Goal: Transaction & Acquisition: Purchase product/service

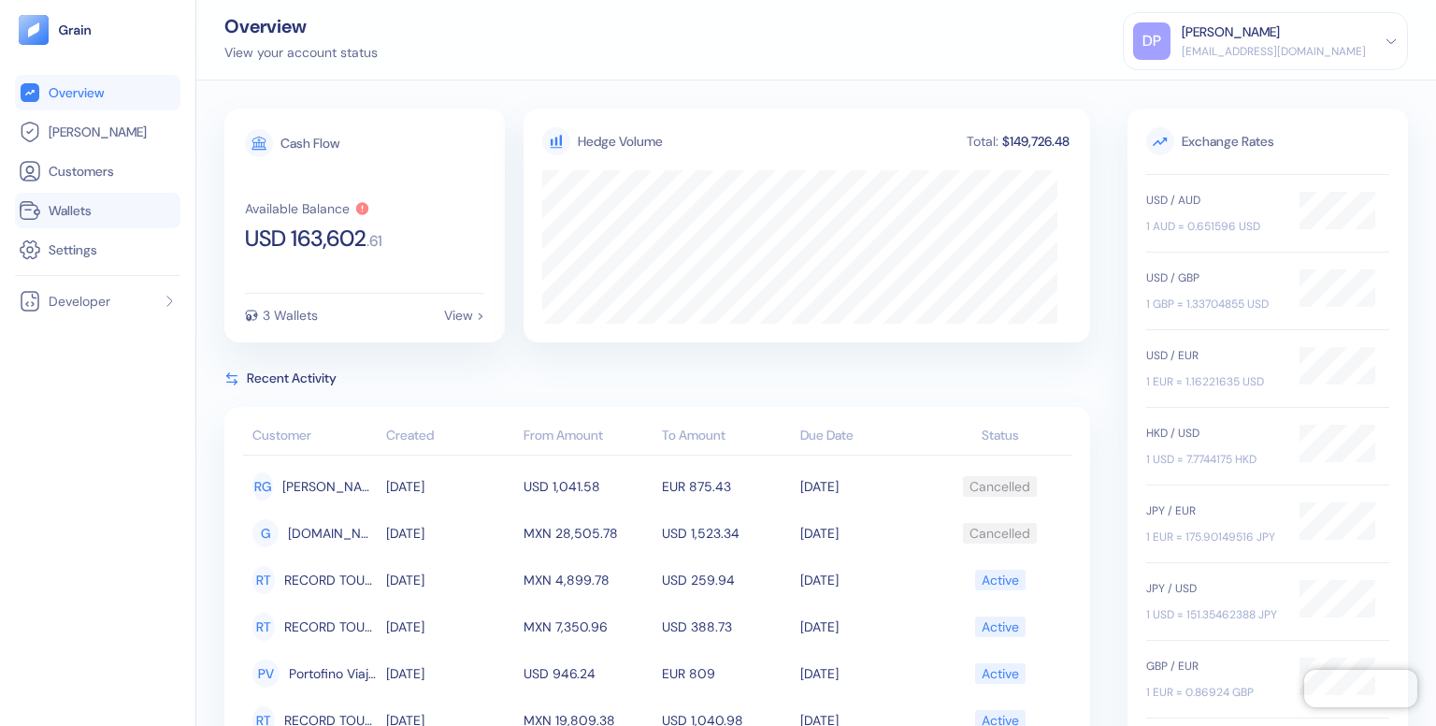
click at [63, 207] on span "Wallets" at bounding box center [70, 210] width 43 height 19
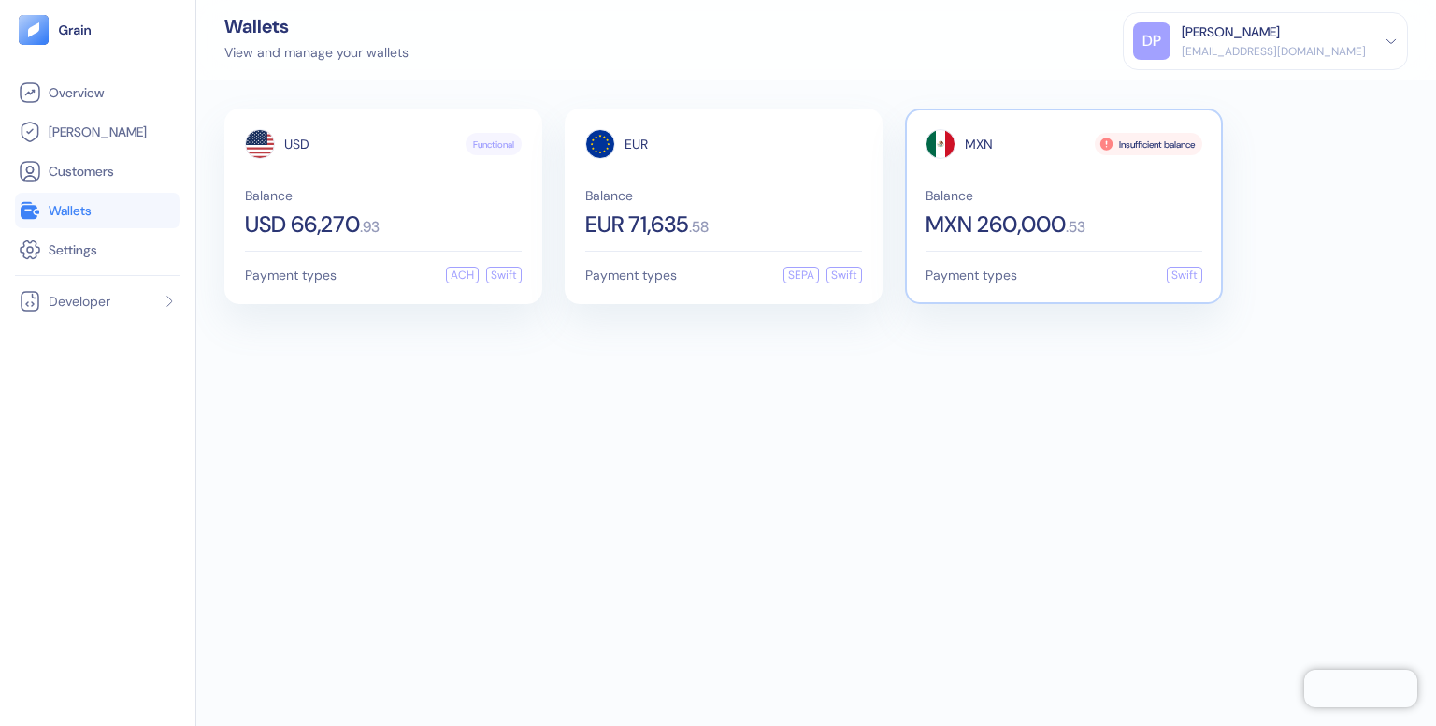
click at [1133, 140] on div "Insufficient balance" at bounding box center [1149, 144] width 108 height 22
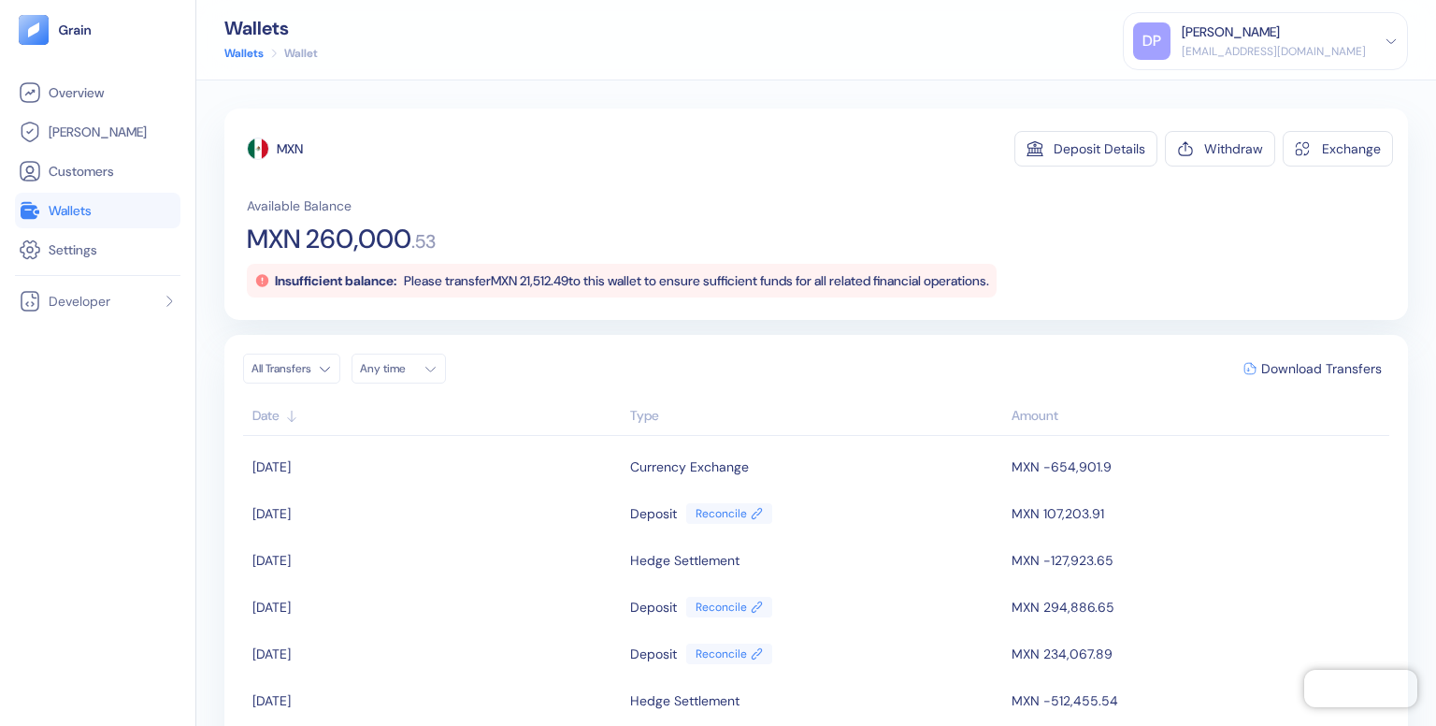
click at [60, 211] on span "Wallets" at bounding box center [70, 210] width 43 height 19
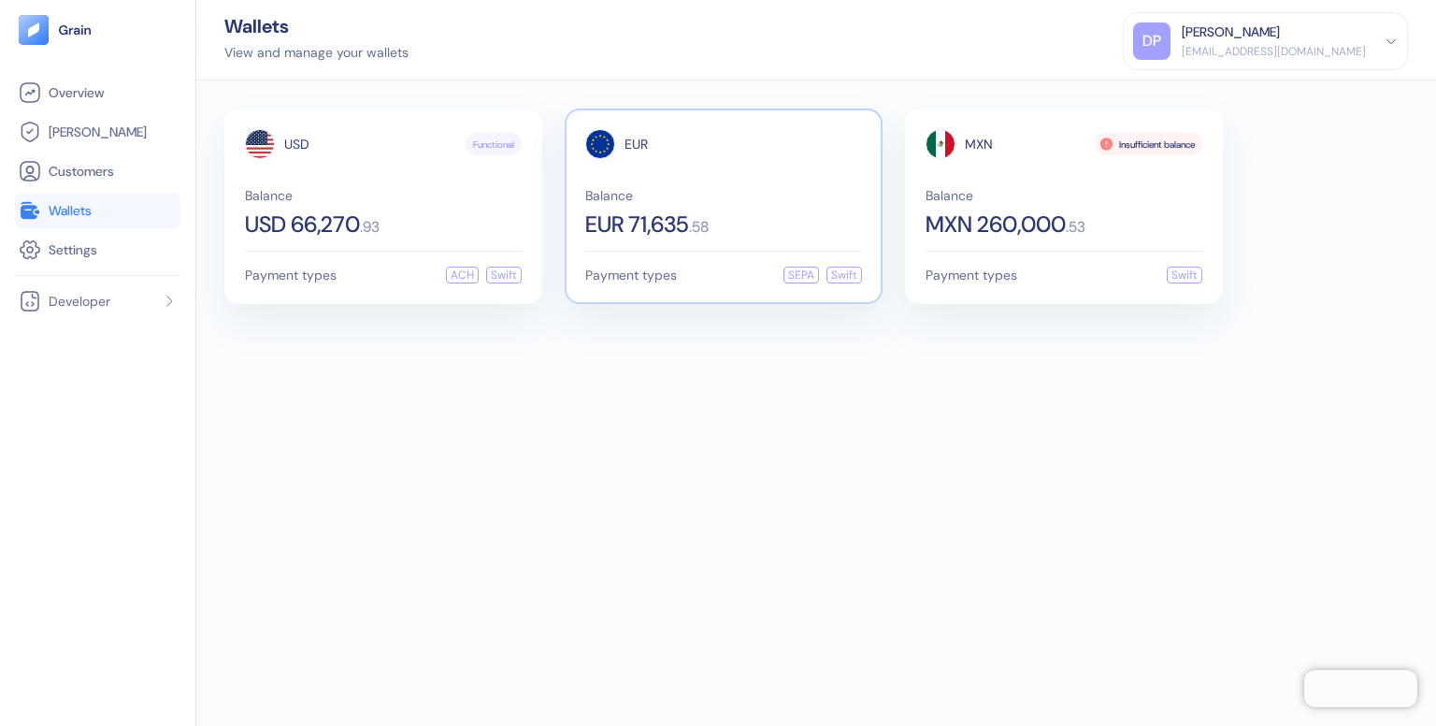
click at [765, 175] on div "EUR Balance EUR 71,635 . 58" at bounding box center [723, 182] width 277 height 107
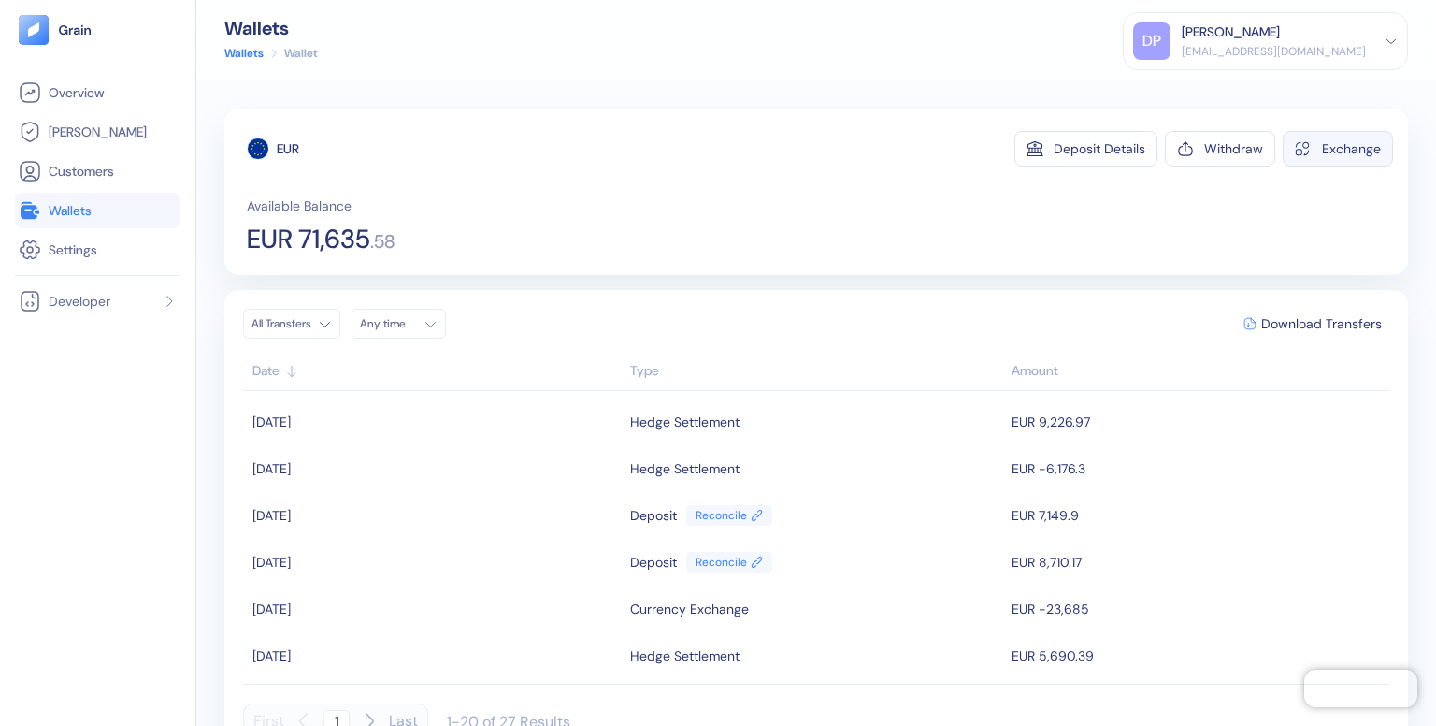
click at [1311, 158] on button "Exchange" at bounding box center [1338, 149] width 110 height 36
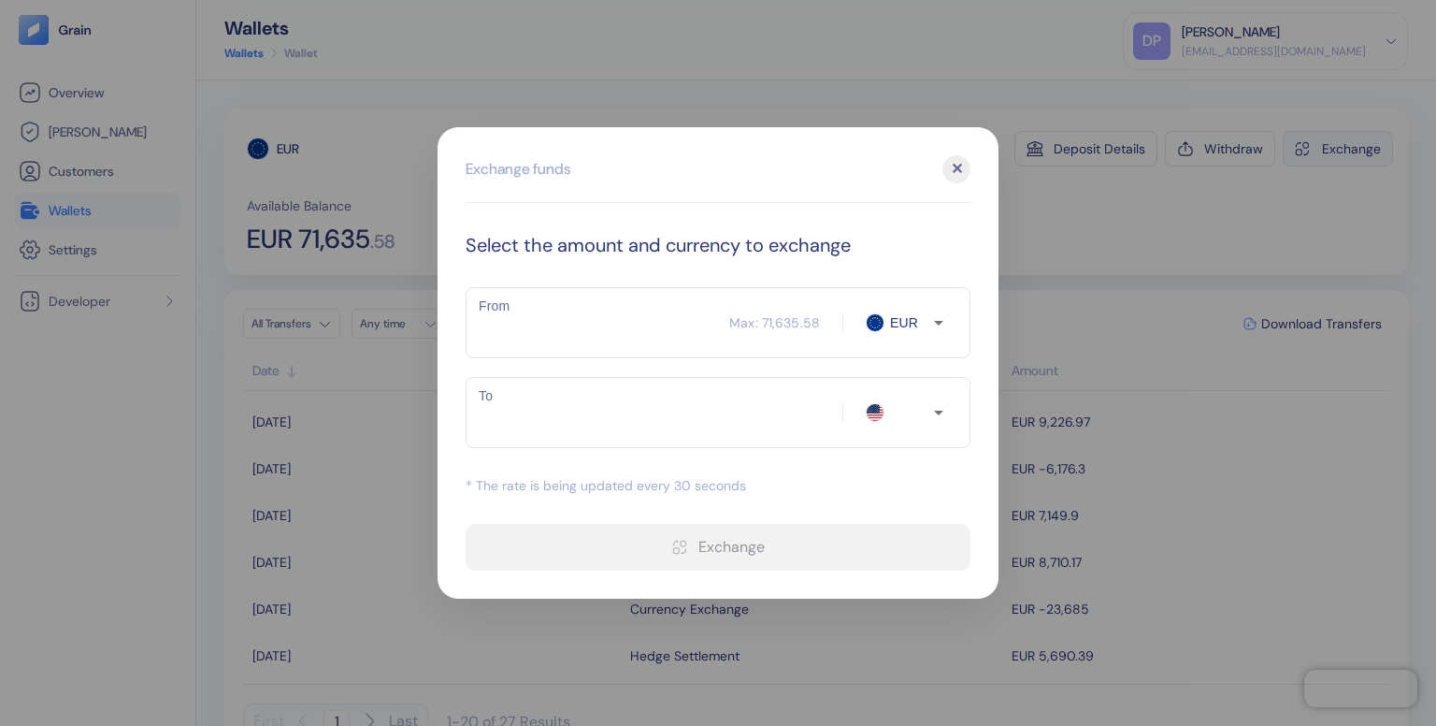
type input "USD"
click at [690, 322] on input "From" at bounding box center [598, 322] width 264 height 47
type input "65000"
type input "75559.43"
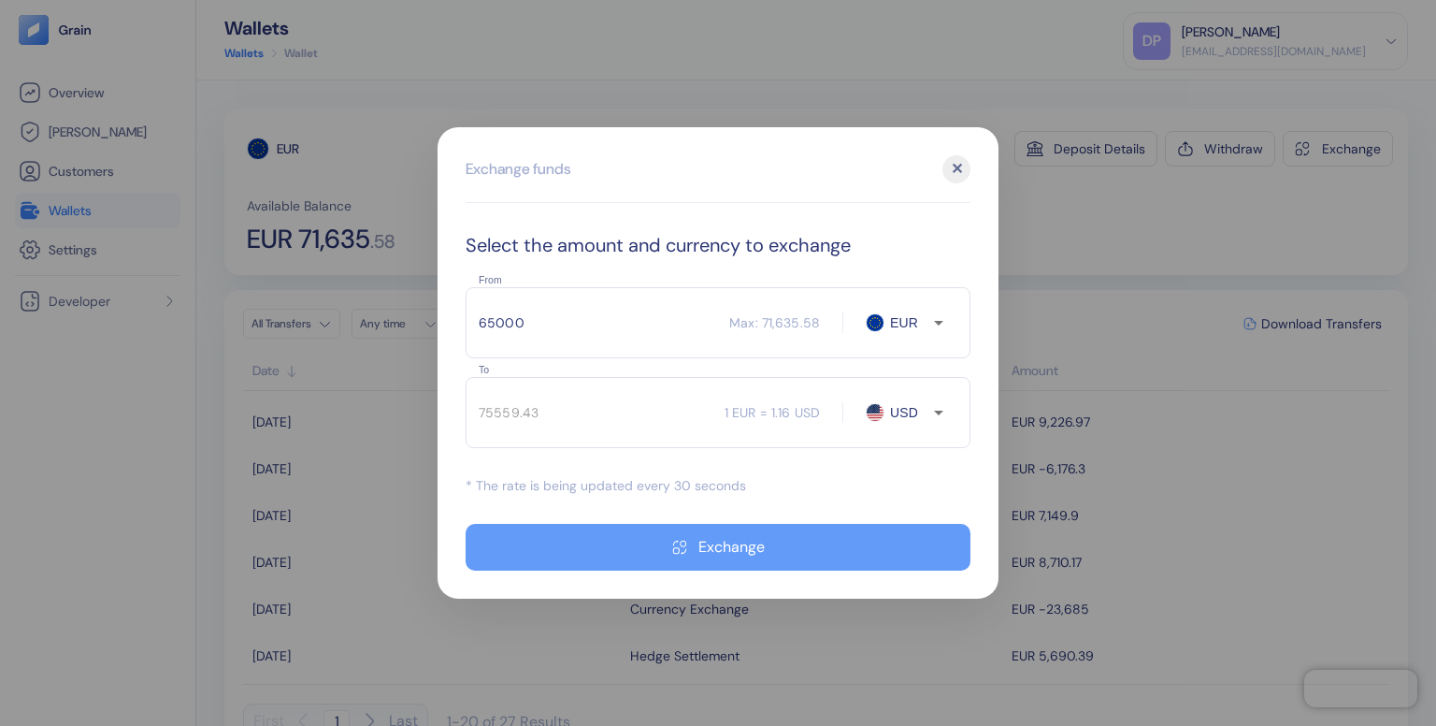
type input "65000"
click at [703, 543] on div "Exchange" at bounding box center [732, 547] width 66 height 15
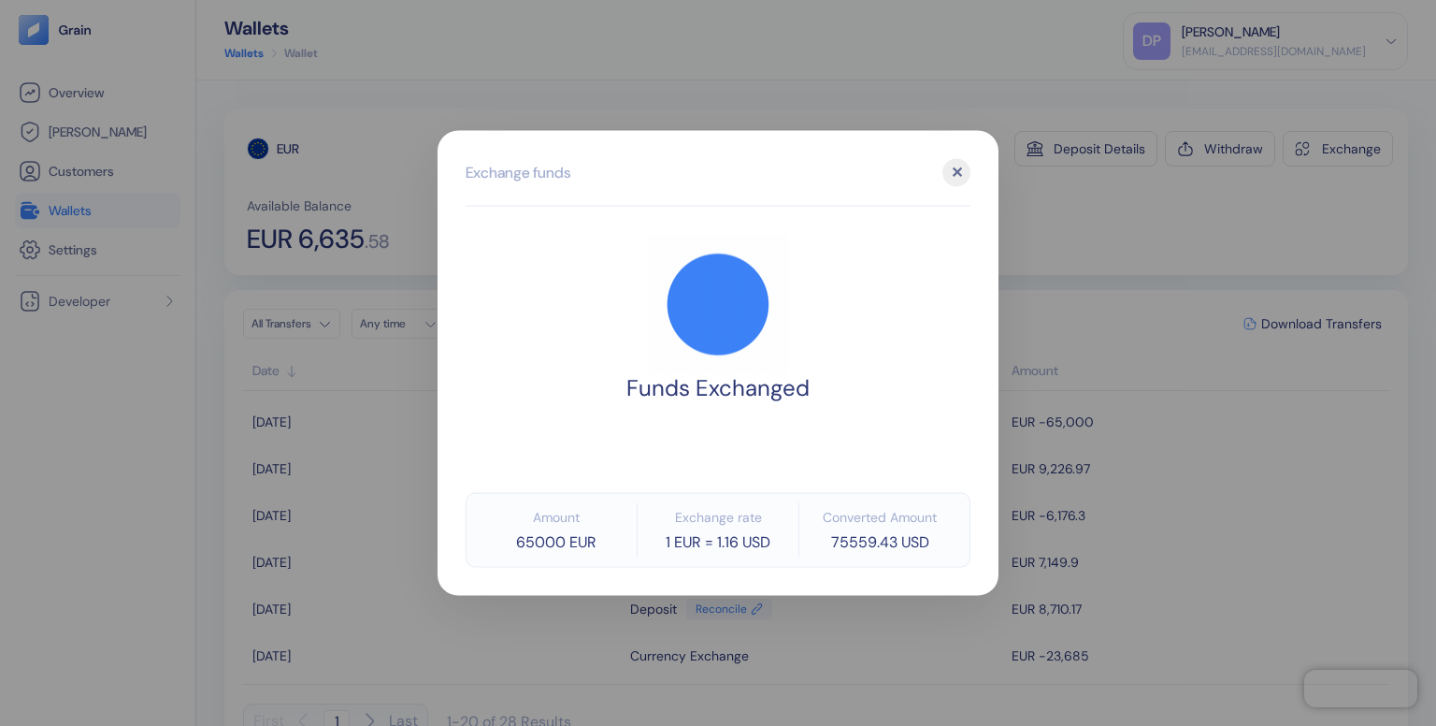
click at [949, 173] on div "✕" at bounding box center [957, 173] width 28 height 28
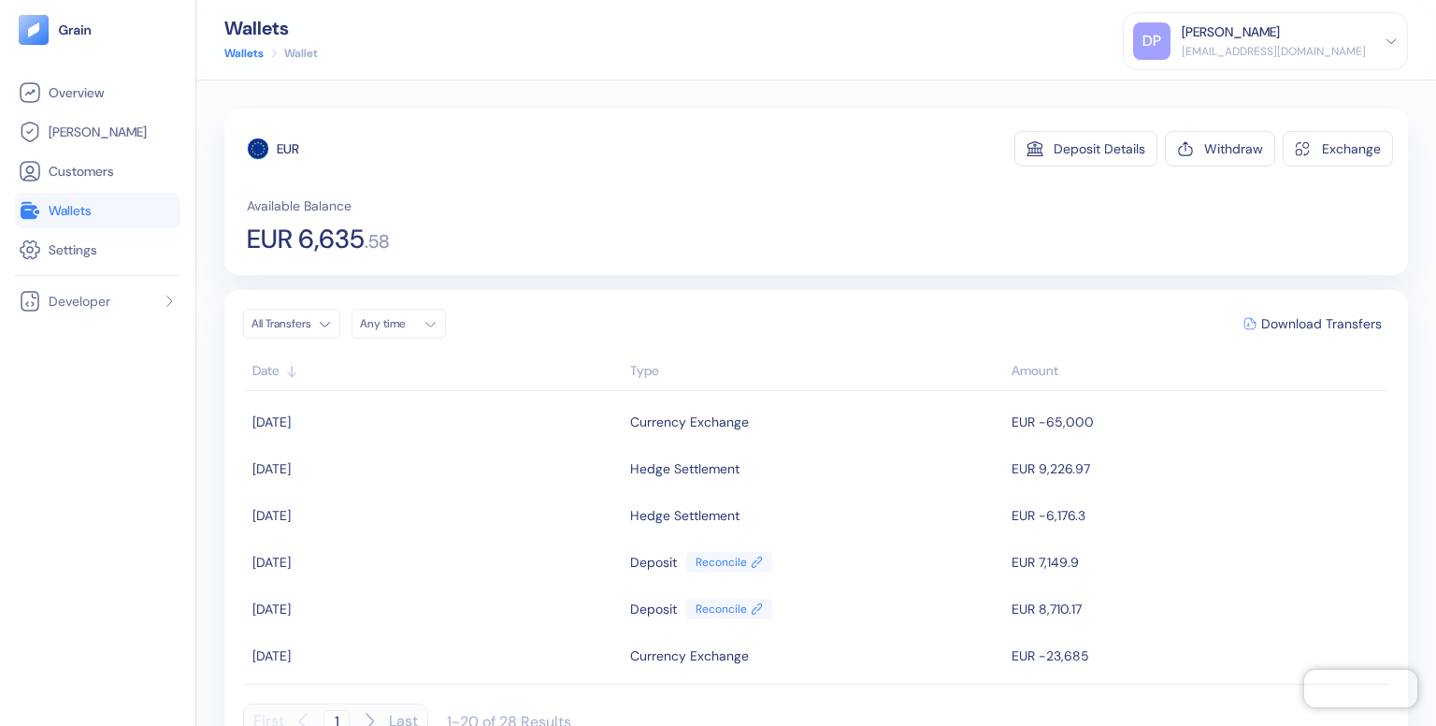
click at [56, 208] on span "Wallets" at bounding box center [70, 210] width 43 height 19
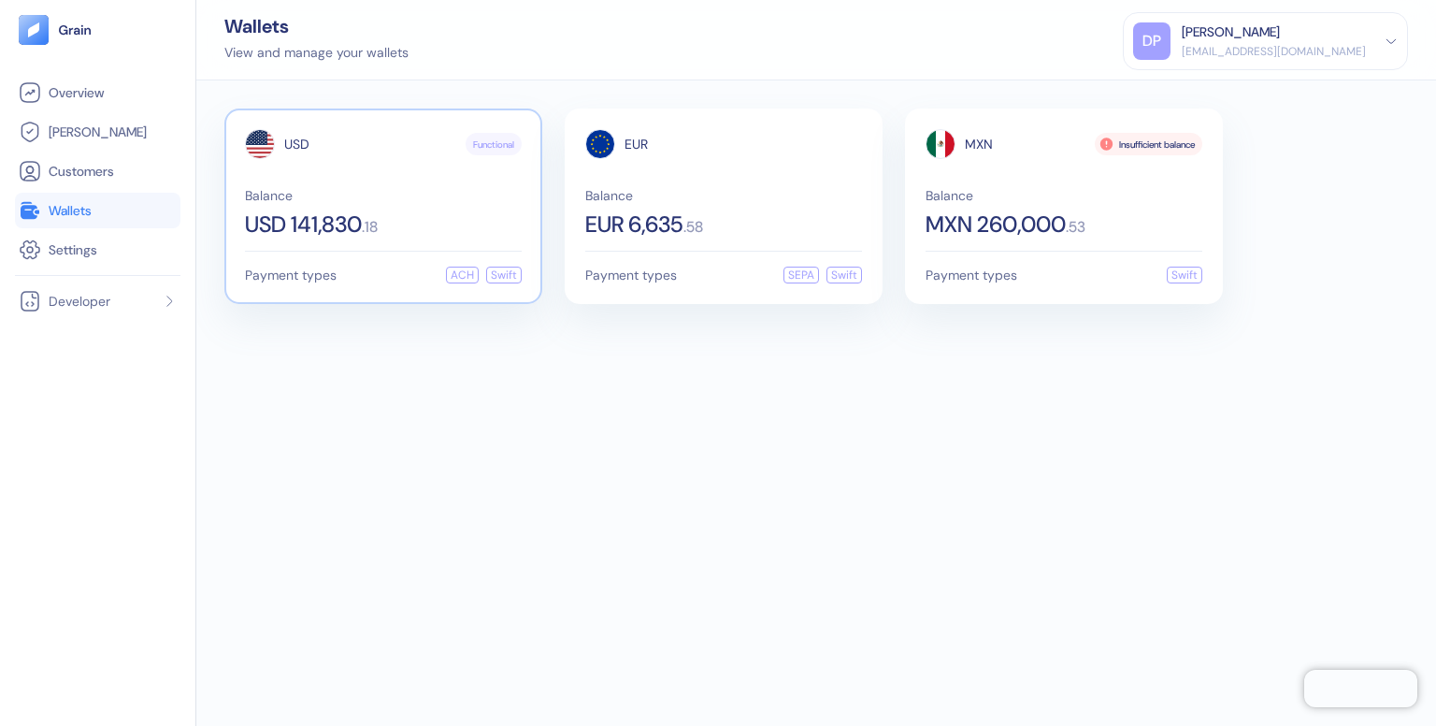
click at [386, 154] on div "USD Functional" at bounding box center [383, 144] width 277 height 30
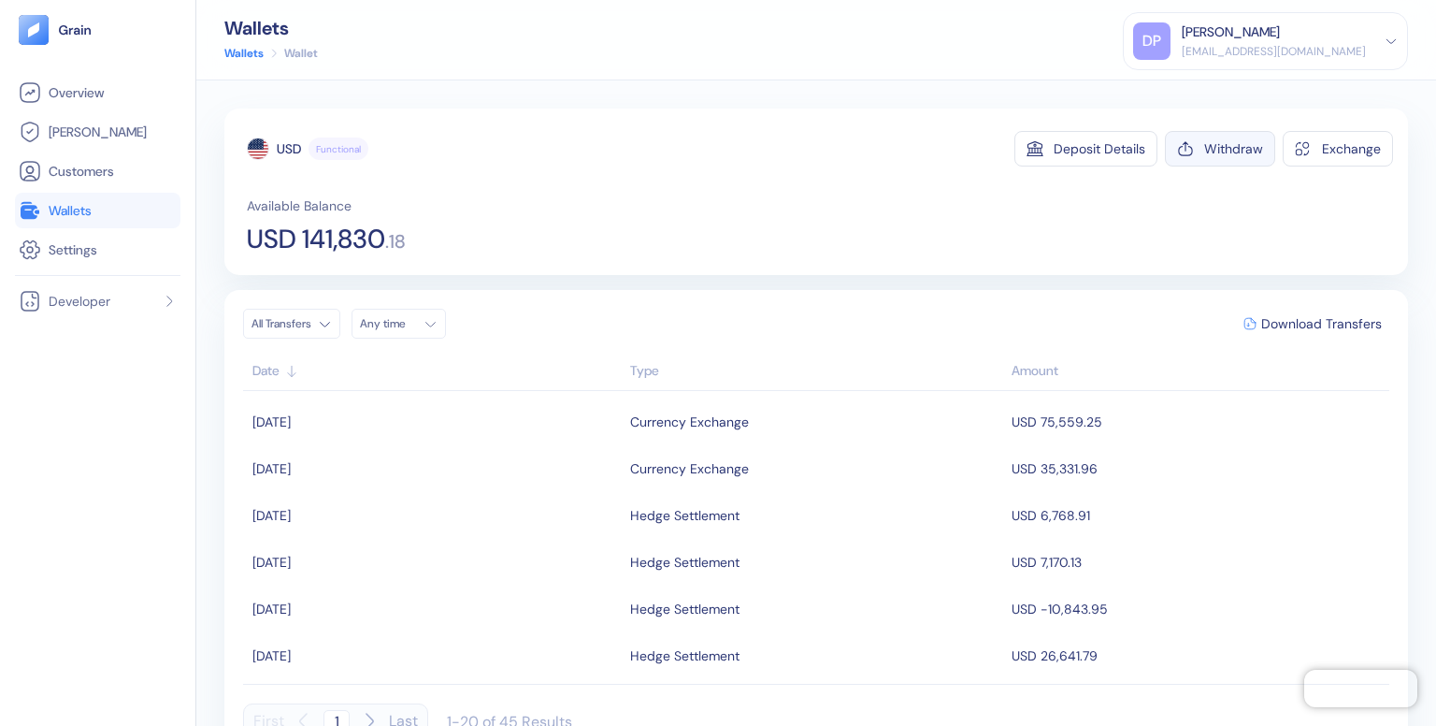
click at [1214, 144] on div "Withdraw" at bounding box center [1234, 148] width 59 height 13
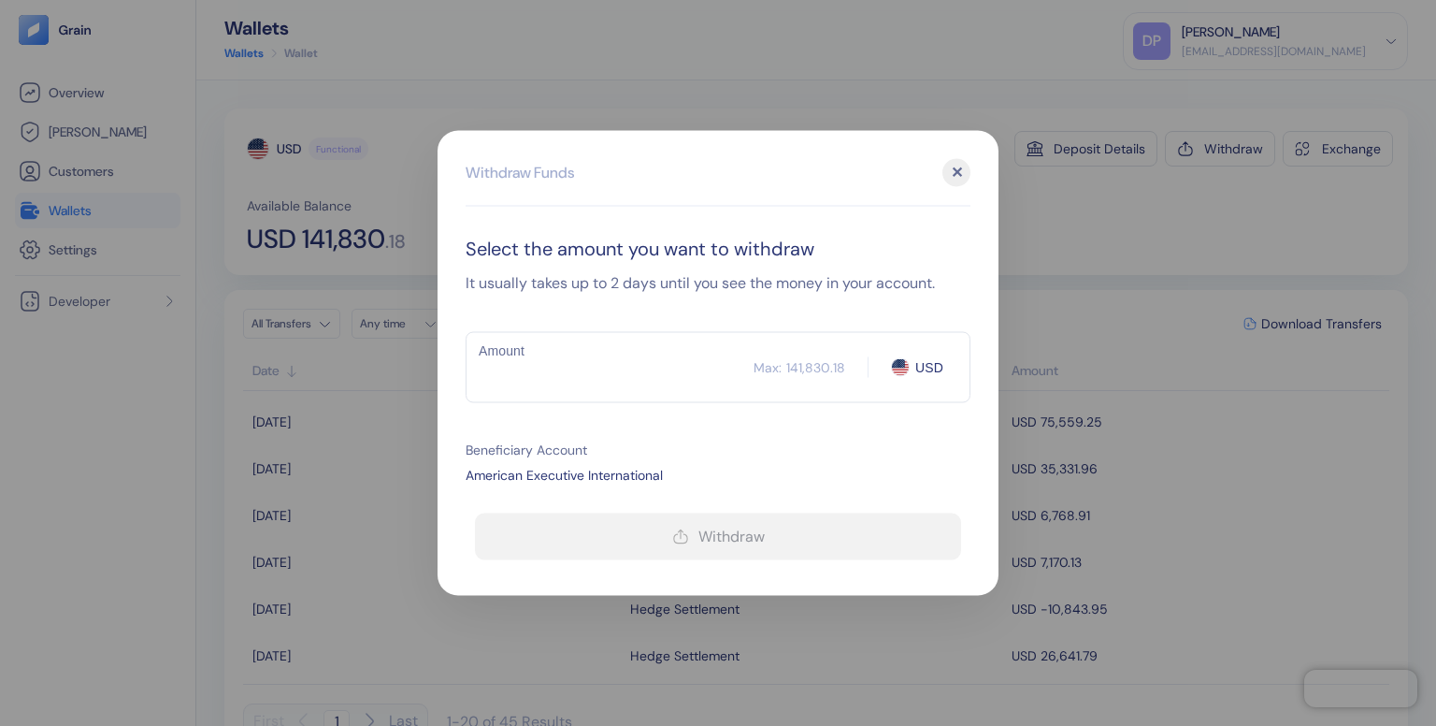
click at [635, 359] on input "Amount" at bounding box center [610, 367] width 288 height 47
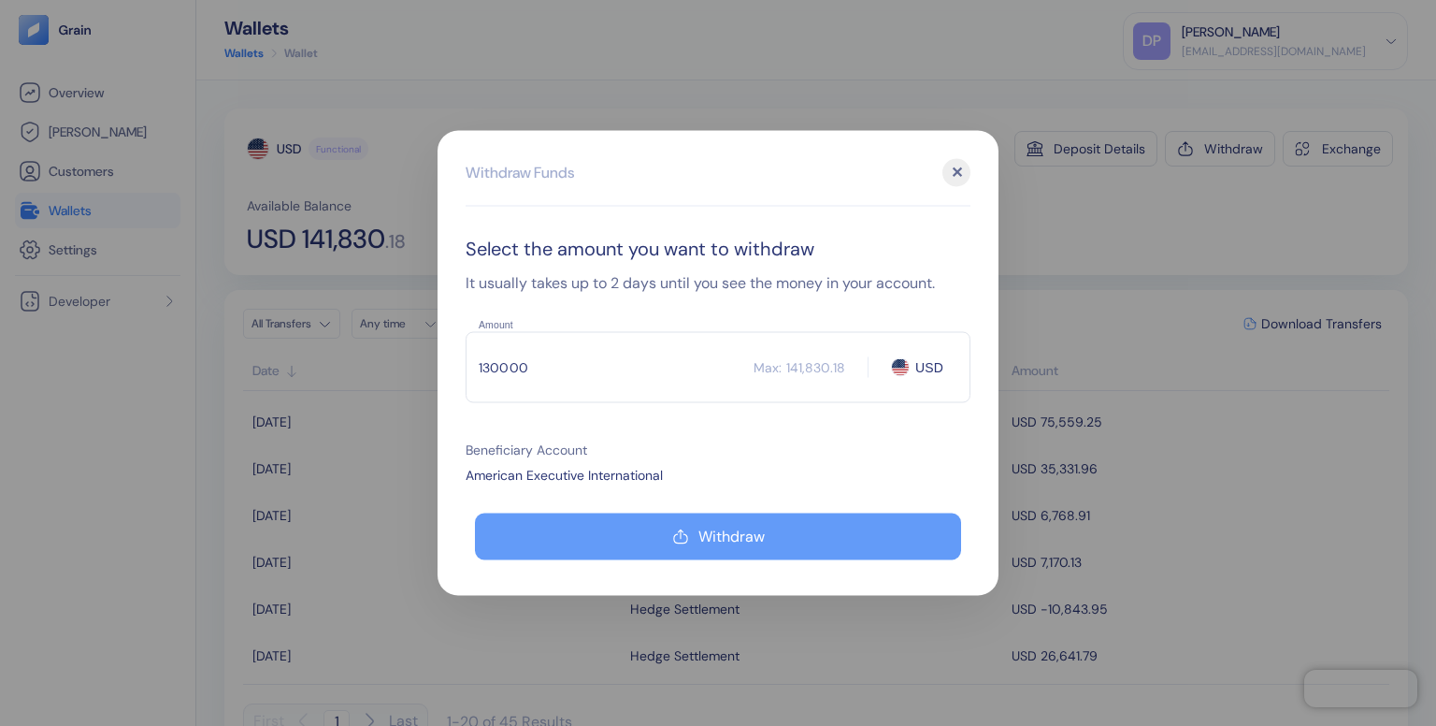
type input "130000"
click at [613, 543] on button "Withdraw" at bounding box center [718, 536] width 486 height 47
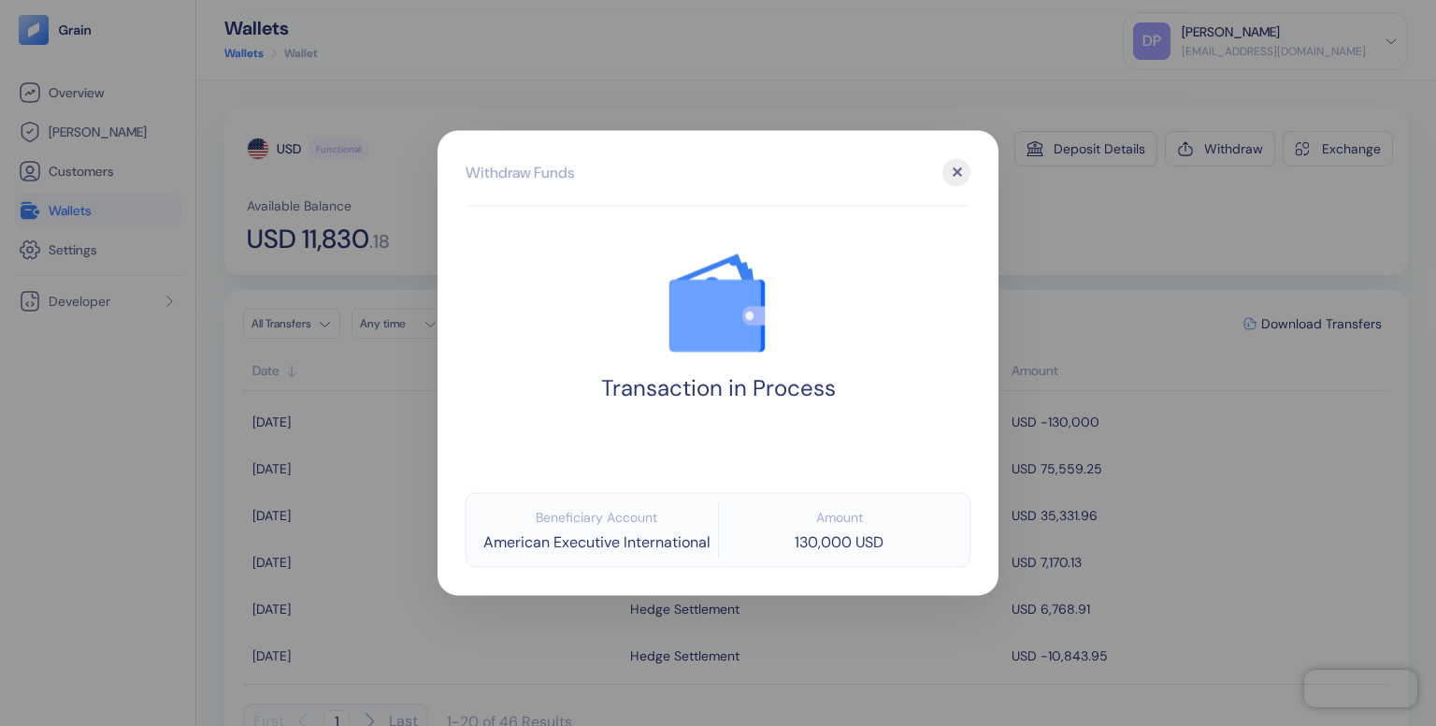
click at [957, 174] on div "✕" at bounding box center [957, 173] width 28 height 28
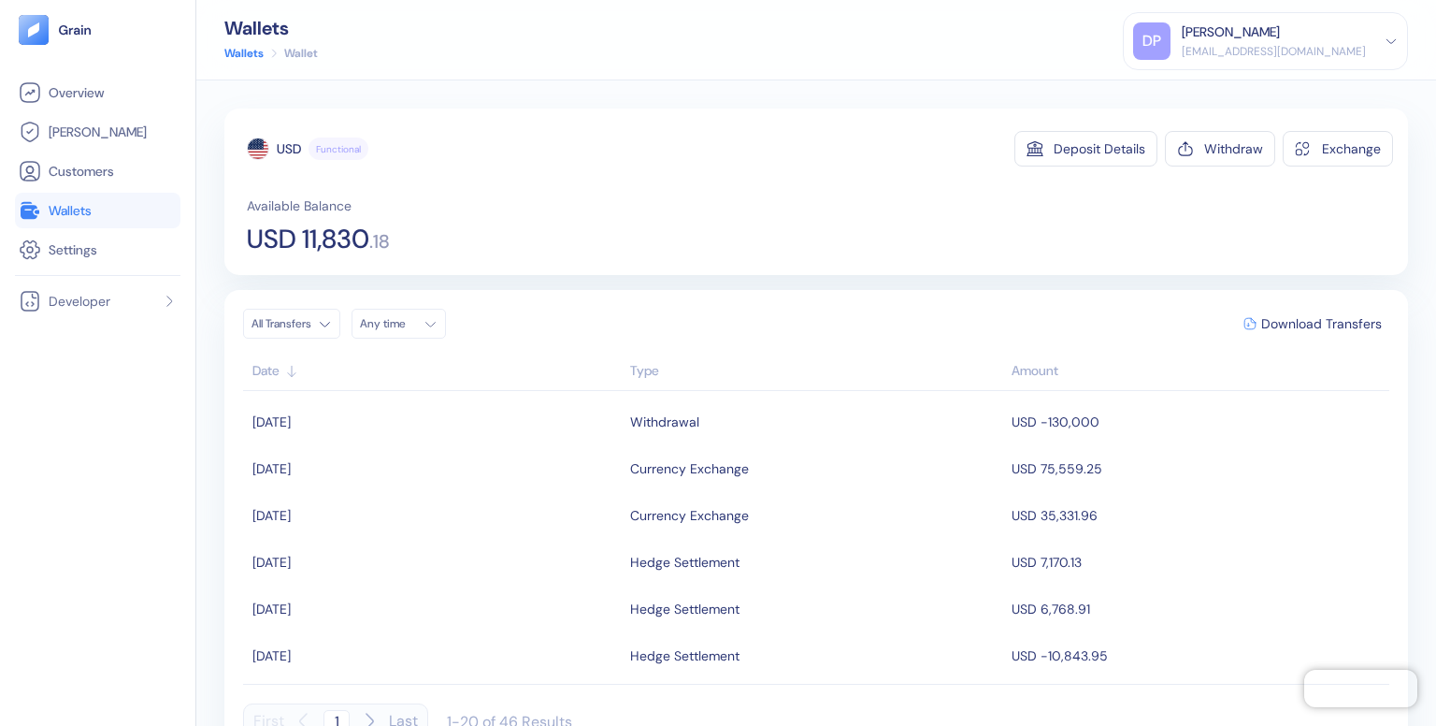
click at [1390, 45] on icon at bounding box center [1391, 41] width 13 height 13
click at [1205, 93] on div "Sign Out" at bounding box center [1183, 93] width 51 height 20
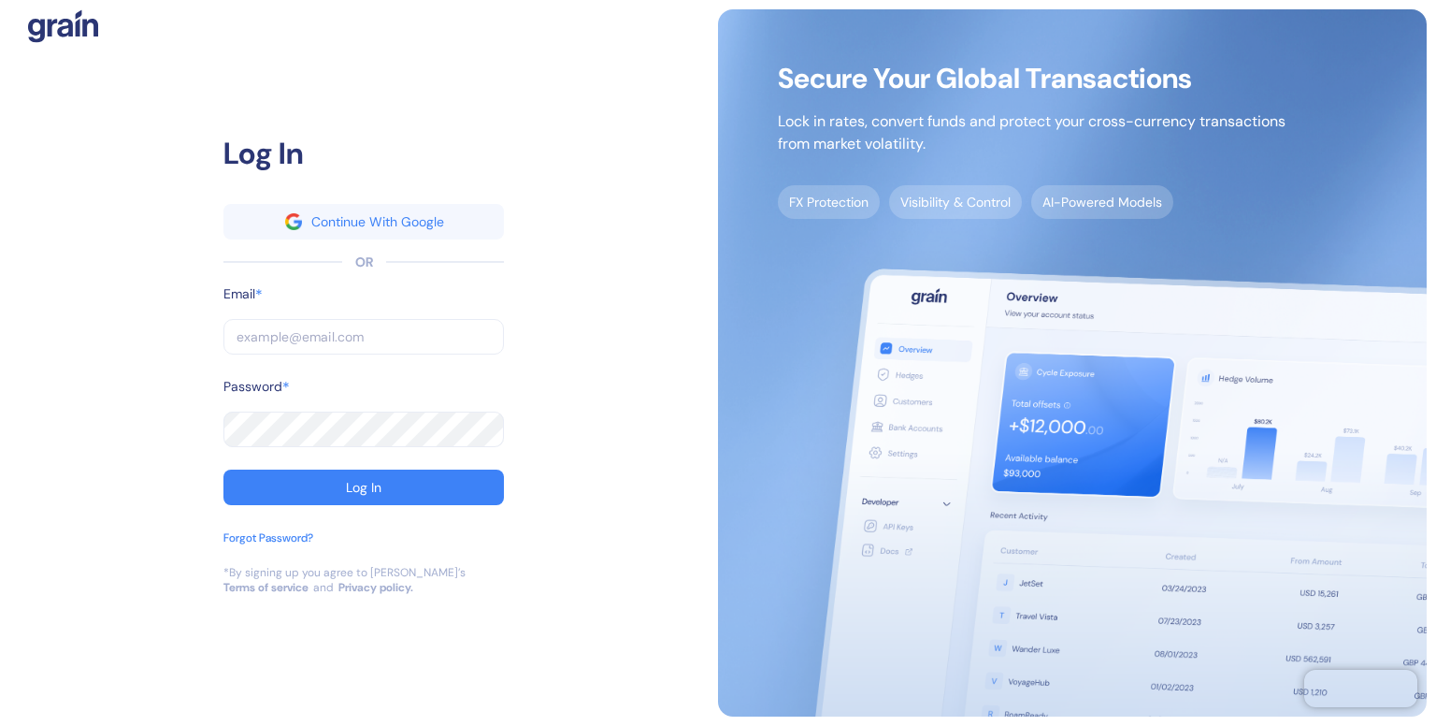
type input "diego@americanexecutive.net"
